Goal: Task Accomplishment & Management: Manage account settings

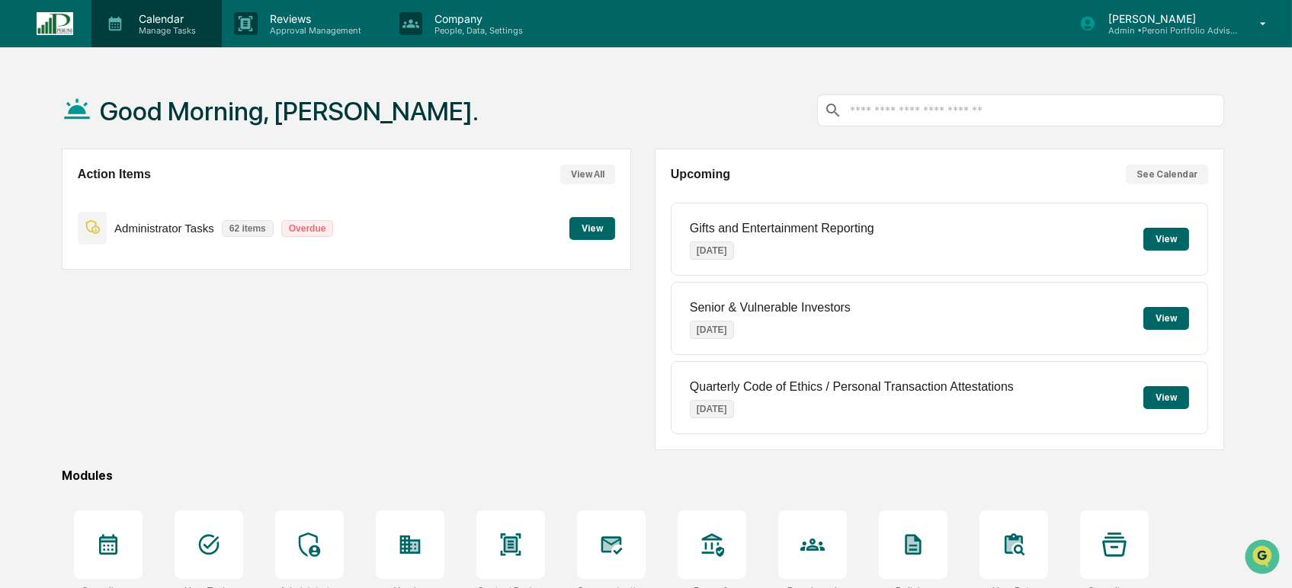
click at [126, 35] on div "Calendar Manage Tasks" at bounding box center [156, 23] width 130 height 47
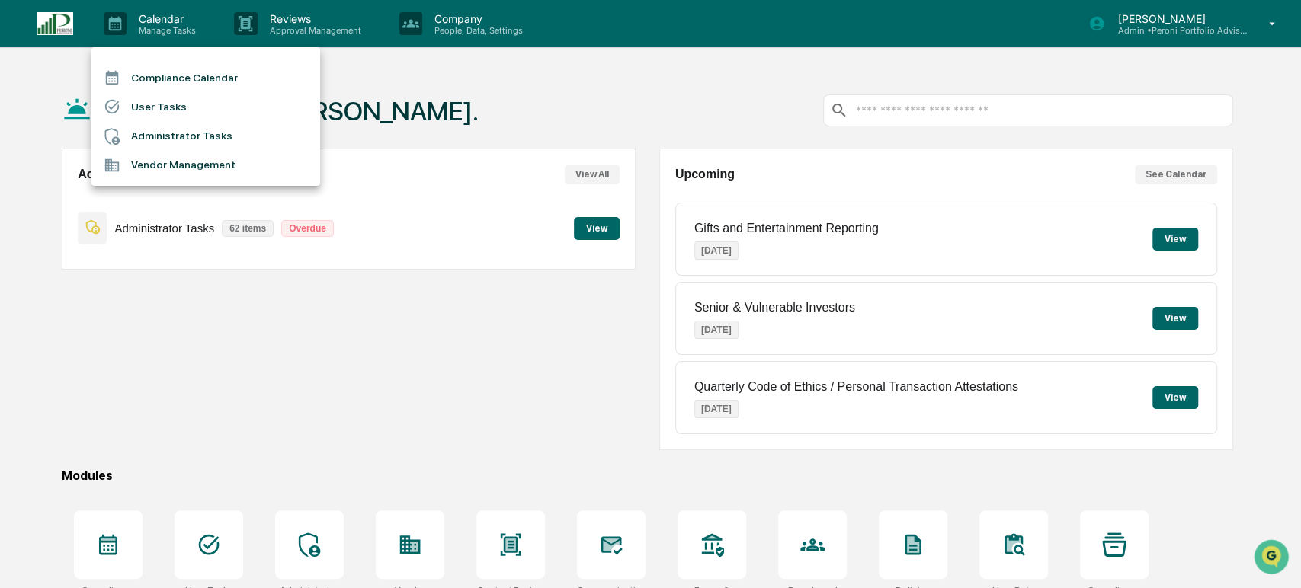
click at [152, 114] on li "User Tasks" at bounding box center [205, 106] width 229 height 29
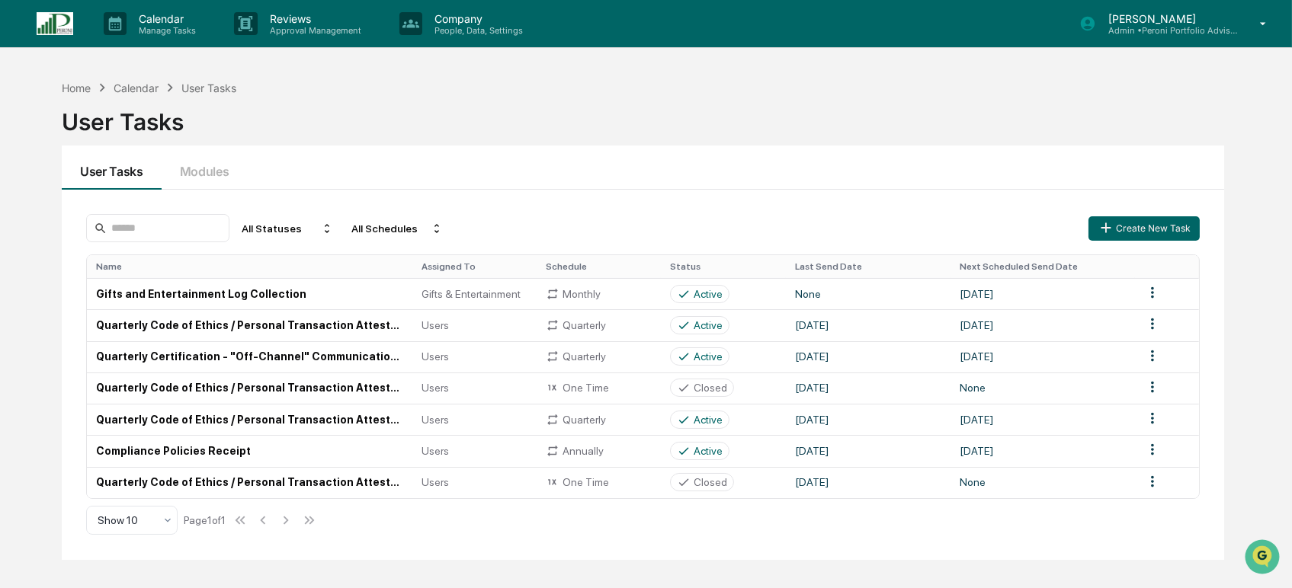
click at [896, 48] on div "Calendar Manage Tasks Reviews Approval Management Company People, Data, Setting…" at bounding box center [646, 330] width 1292 height 661
click at [1153, 293] on html "Calendar Manage Tasks Reviews Approval Management Company People, Data, Setting…" at bounding box center [646, 294] width 1292 height 588
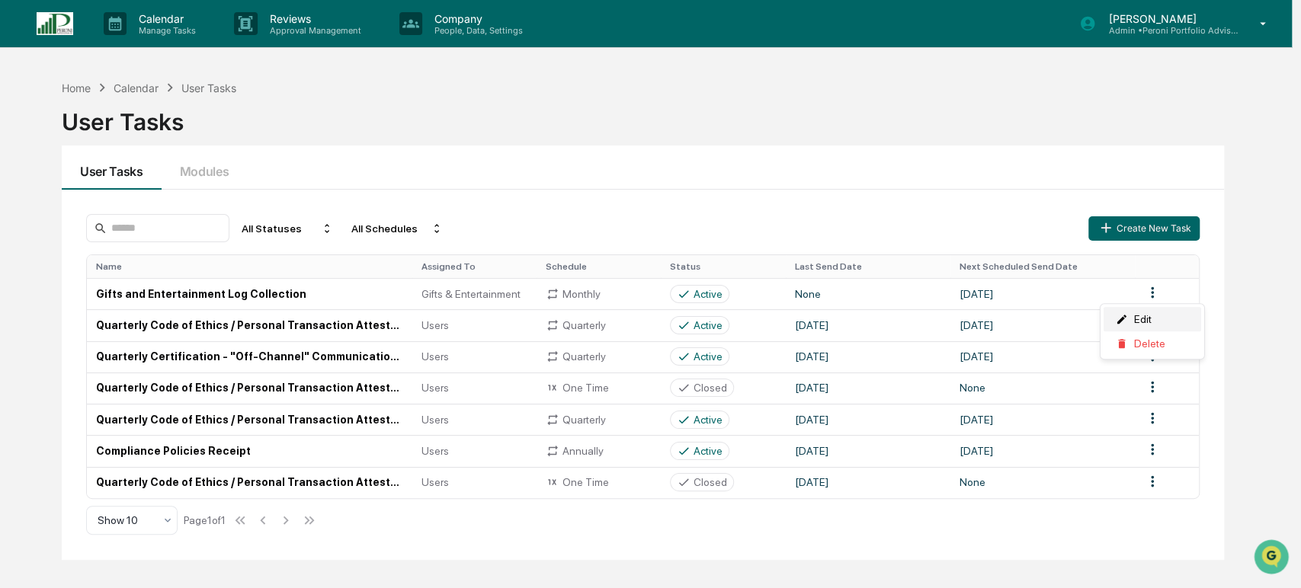
click at [1155, 325] on div "Edit" at bounding box center [1153, 319] width 98 height 24
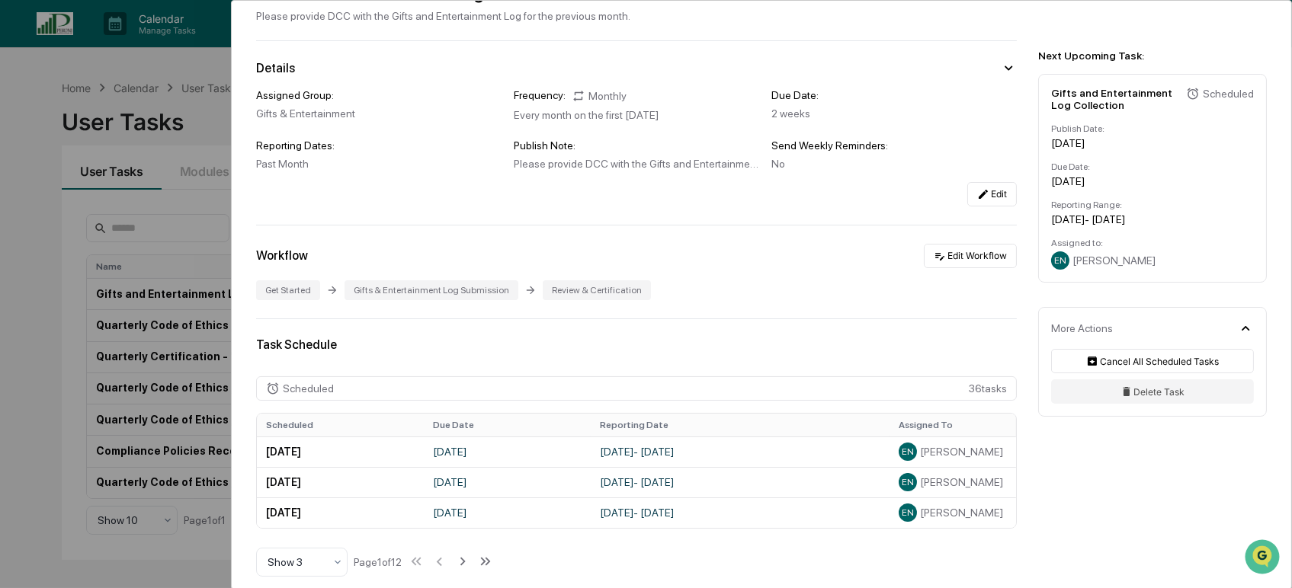
scroll to position [169, 0]
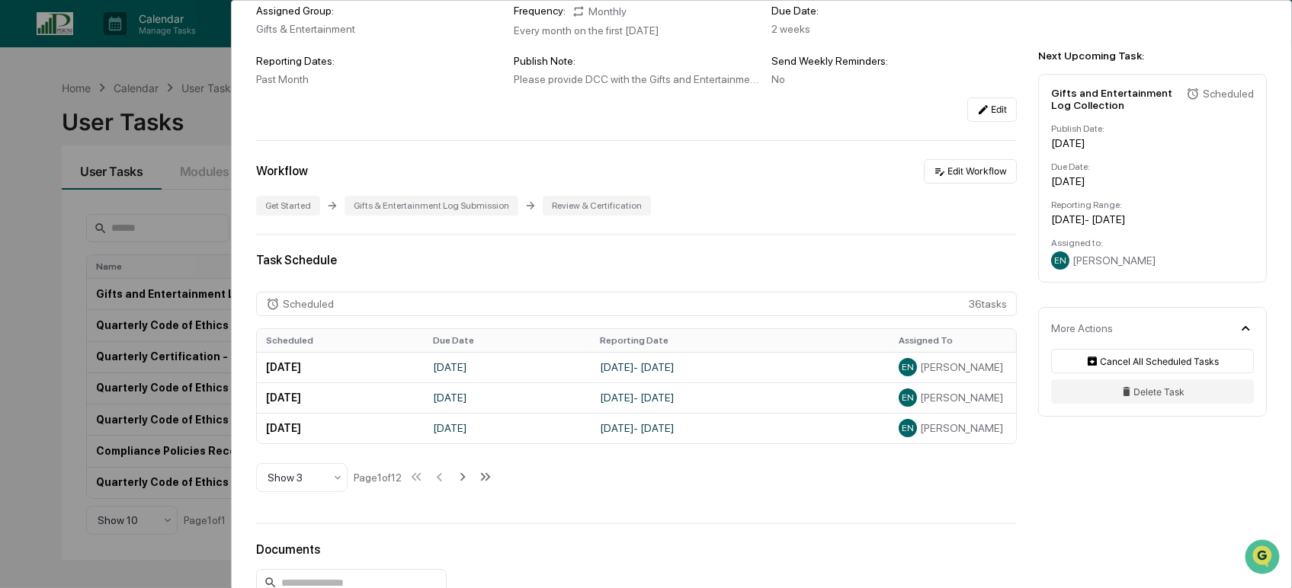
click at [37, 120] on div "User Tasks Gifts and Entertainment Log Collection Gifts and Entertainment Log C…" at bounding box center [646, 294] width 1292 height 588
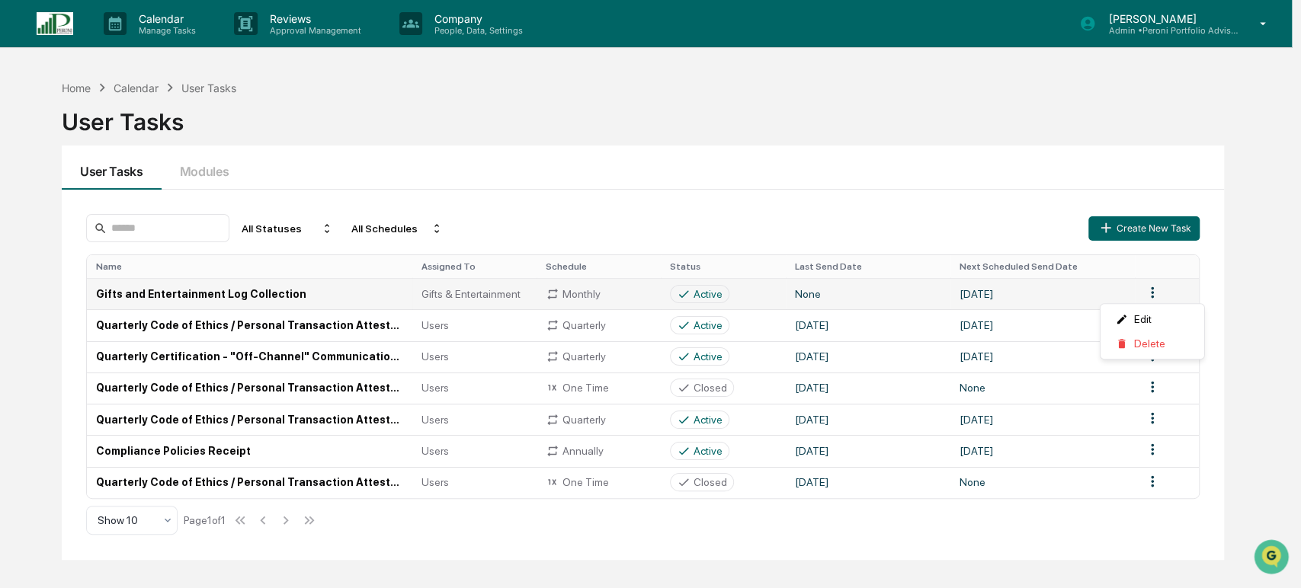
click at [1149, 292] on html "Calendar Manage Tasks Reviews Approval Management Company People, Data, Setting…" at bounding box center [650, 294] width 1301 height 588
click at [1147, 313] on div "Edit" at bounding box center [1153, 319] width 98 height 24
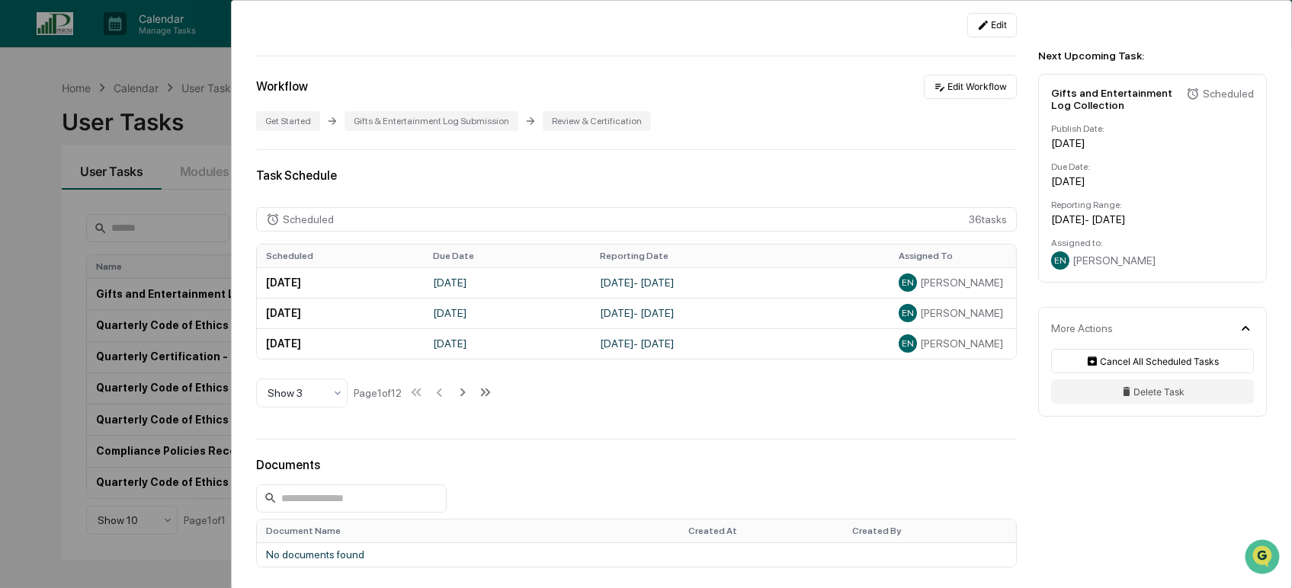
scroll to position [338, 0]
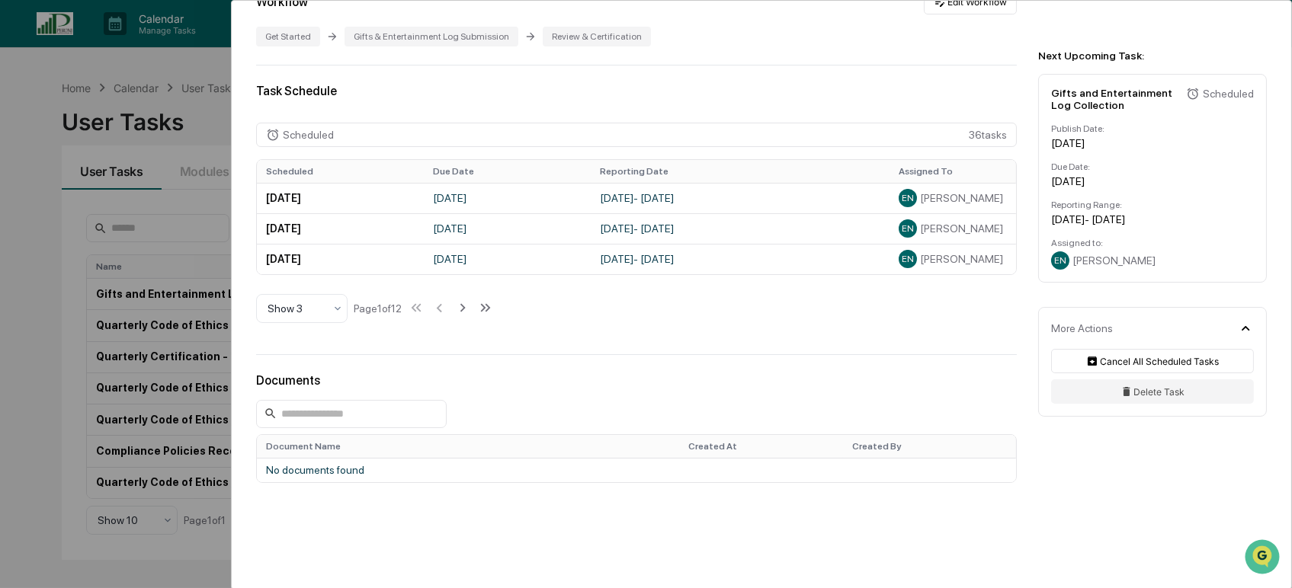
click at [43, 152] on div "User Tasks Gifts and Entertainment Log Collection Gifts and Entertainment Log C…" at bounding box center [646, 294] width 1292 height 588
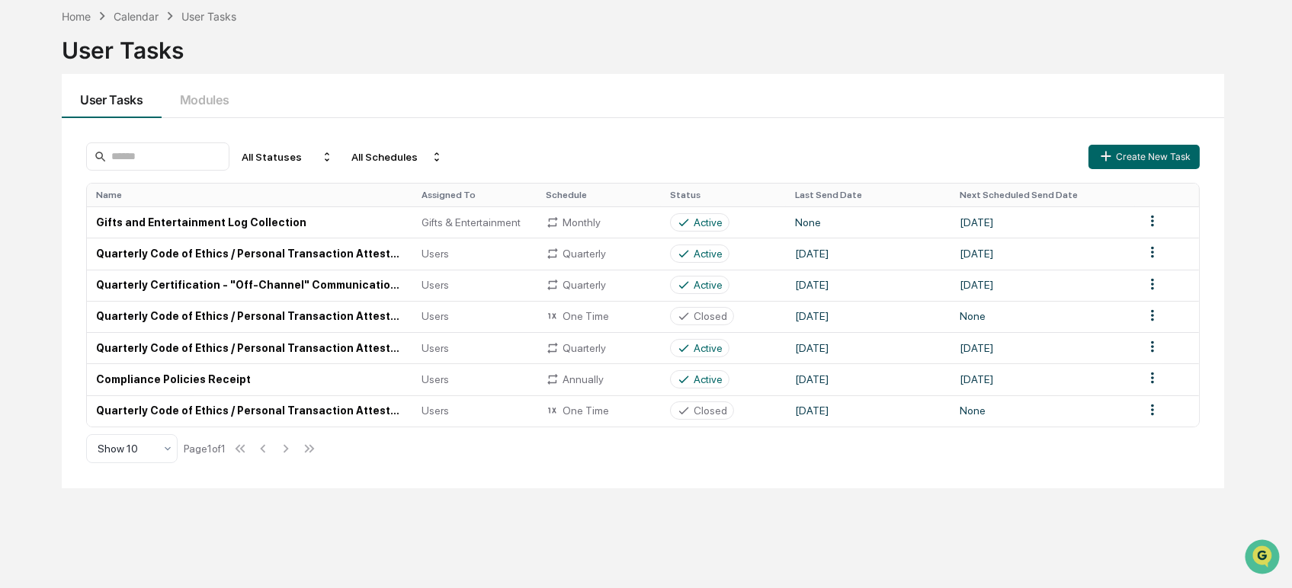
scroll to position [72, 0]
drag, startPoint x: 688, startPoint y: 444, endPoint x: 662, endPoint y: 491, distance: 53.9
drag, startPoint x: 662, startPoint y: 491, endPoint x: 692, endPoint y: 520, distance: 42.1
click at [691, 520] on div "Home Calendar User Tasks User Tasks User Tasks Modules All Statuses All Schedul…" at bounding box center [643, 294] width 1209 height 588
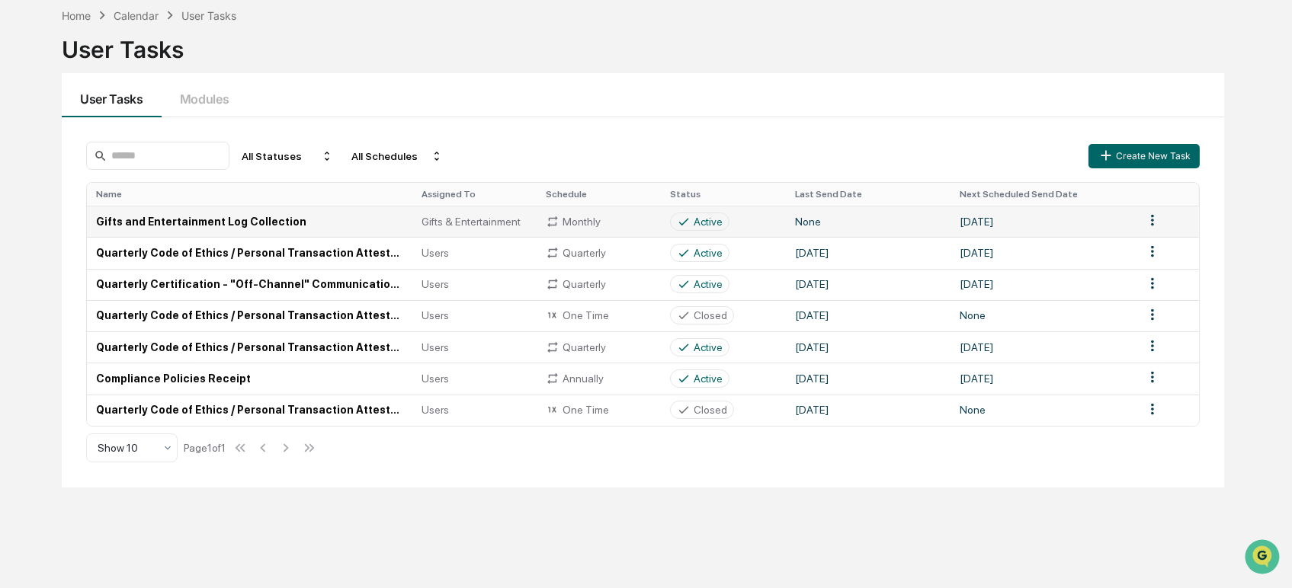
click at [582, 221] on div "Monthly" at bounding box center [599, 222] width 106 height 14
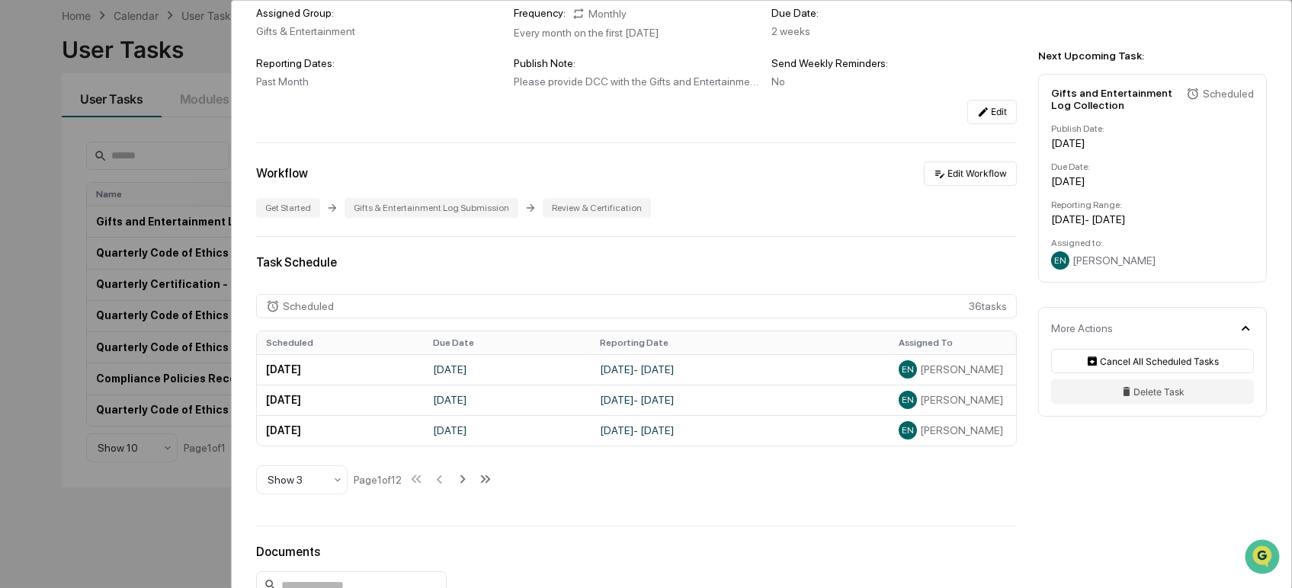
scroll to position [140, 0]
